Goal: Navigation & Orientation: Find specific page/section

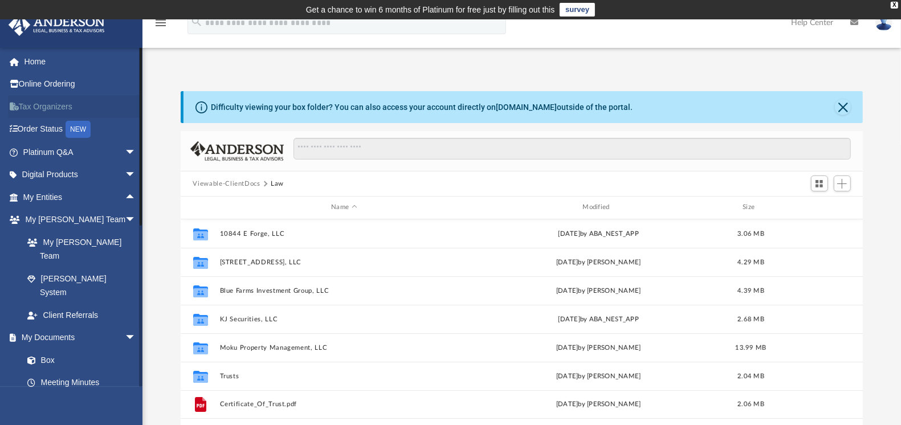
scroll to position [248, 672]
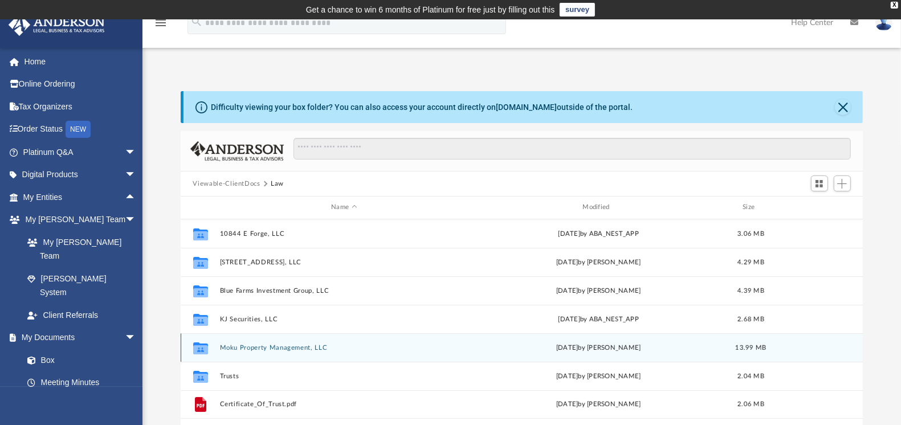
click at [276, 346] on button "Moku Property Management, LLC" at bounding box center [344, 347] width 249 height 7
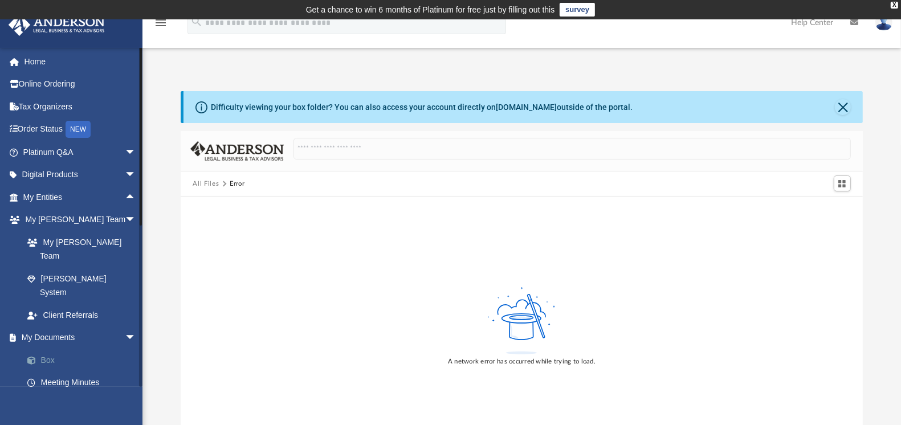
click at [41, 349] on link "Box" at bounding box center [84, 360] width 137 height 23
click at [44, 349] on link "Box" at bounding box center [84, 360] width 137 height 23
click at [58, 372] on link "Meeting Minutes" at bounding box center [84, 383] width 137 height 23
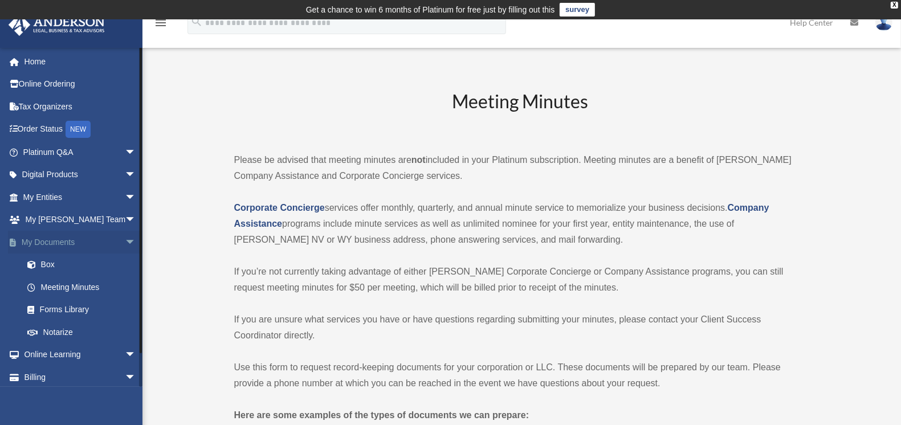
click at [57, 242] on link "My Documents arrow_drop_down" at bounding box center [80, 242] width 145 height 23
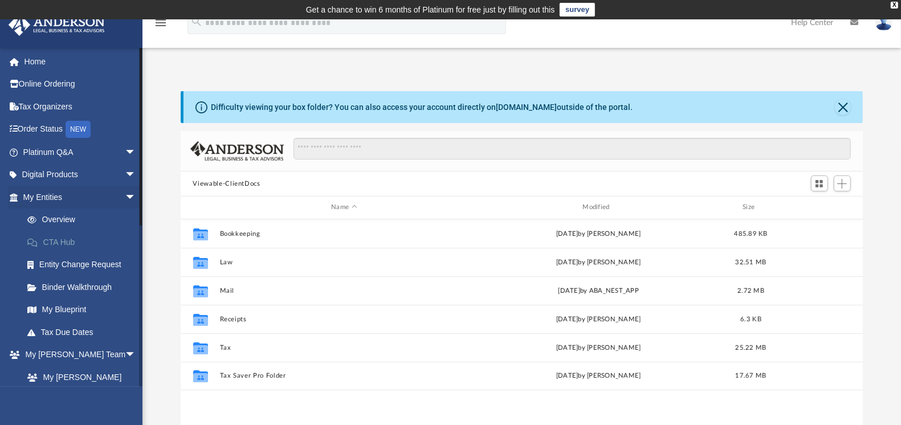
scroll to position [248, 672]
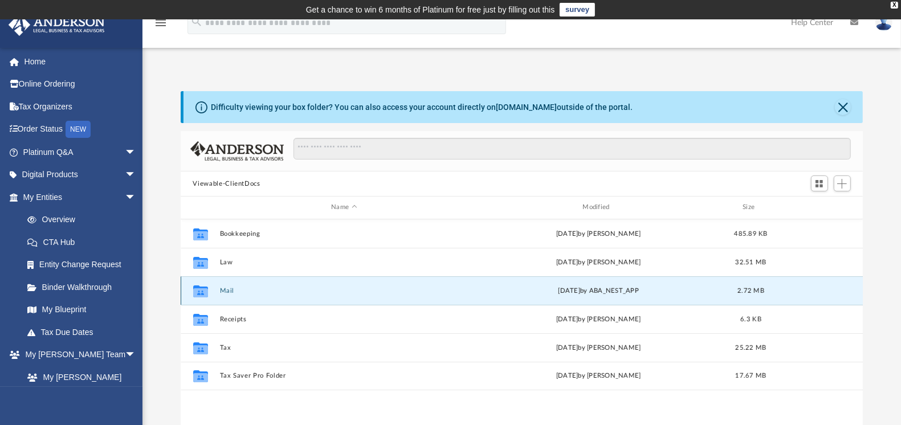
click at [223, 287] on button "Mail" at bounding box center [344, 290] width 249 height 7
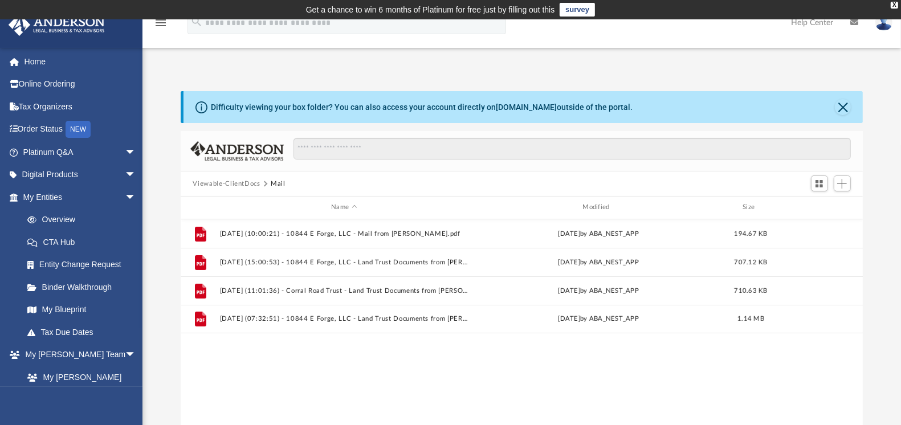
click at [237, 184] on button "Viewable-ClientDocs" at bounding box center [226, 184] width 67 height 10
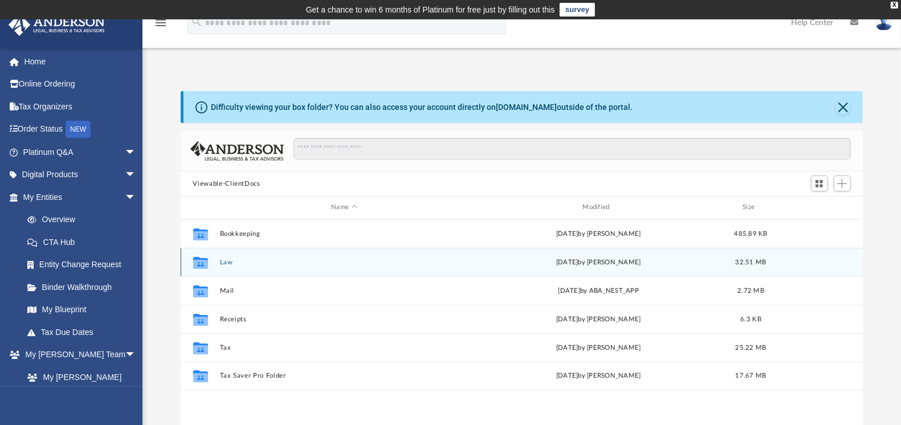
click at [226, 262] on button "Law" at bounding box center [344, 262] width 249 height 7
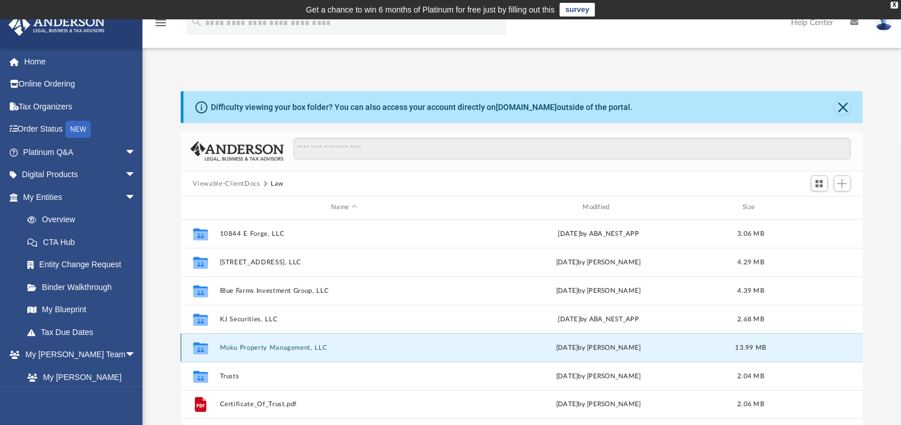
click at [241, 347] on button "Moku Property Management, LLC" at bounding box center [344, 347] width 249 height 7
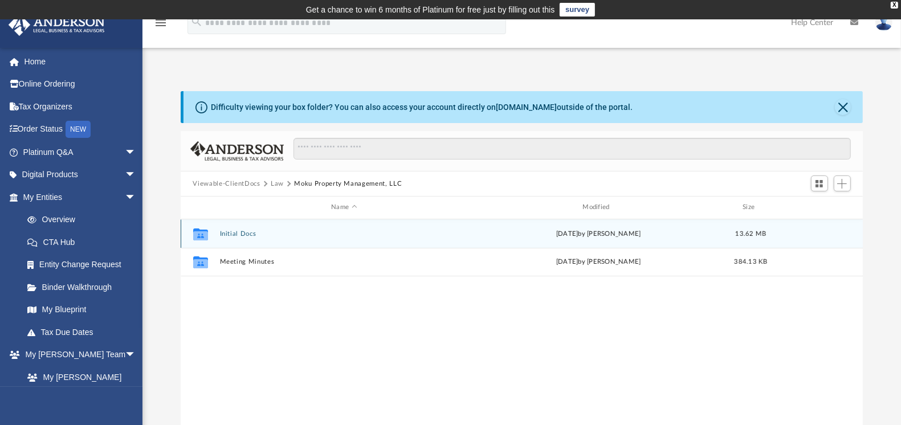
click at [230, 232] on button "Initial Docs" at bounding box center [344, 233] width 249 height 7
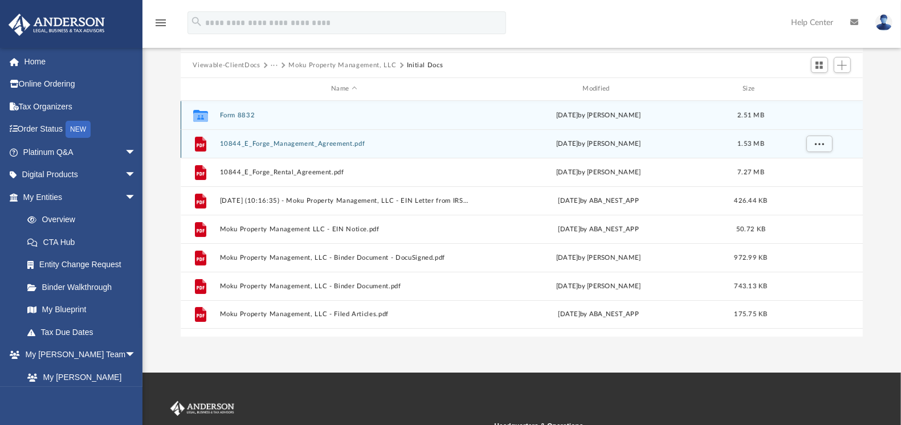
scroll to position [0, 0]
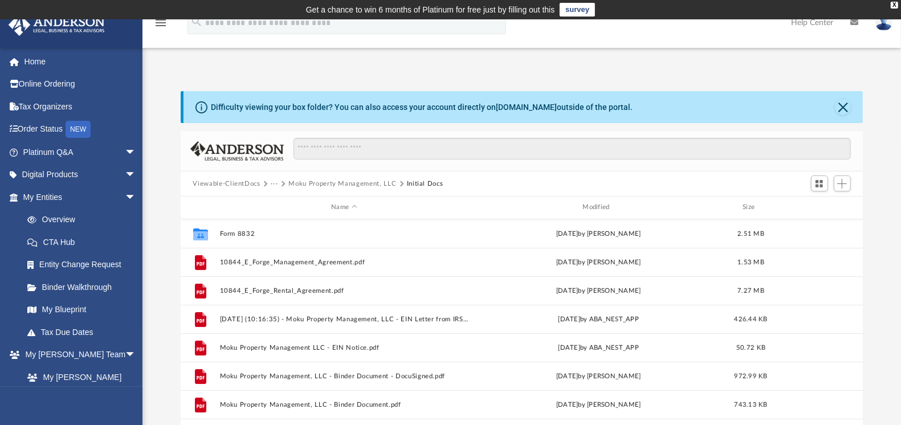
click at [228, 184] on button "Viewable-ClientDocs" at bounding box center [226, 184] width 67 height 10
